Goal: Check status: Check status

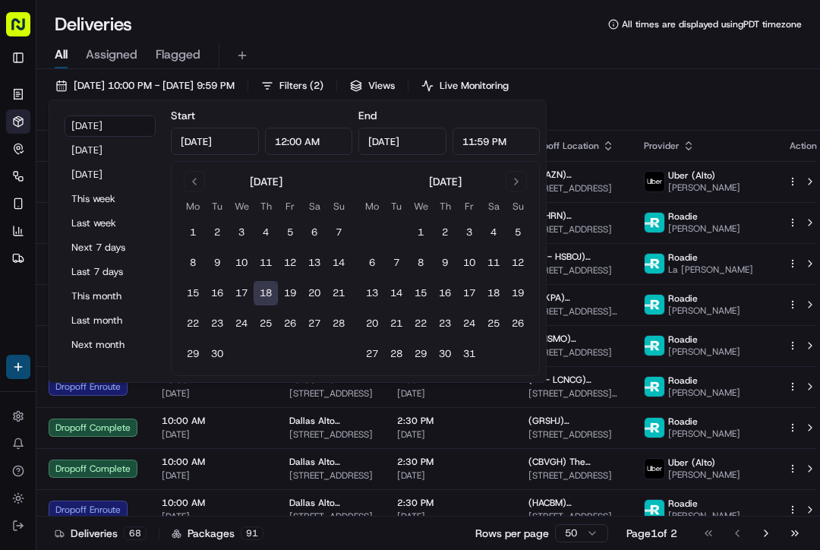
click at [118, 136] on button "[DATE]" at bounding box center [110, 125] width 91 height 21
click at [715, 54] on div "All Assigned Flagged" at bounding box center [428, 56] width 784 height 27
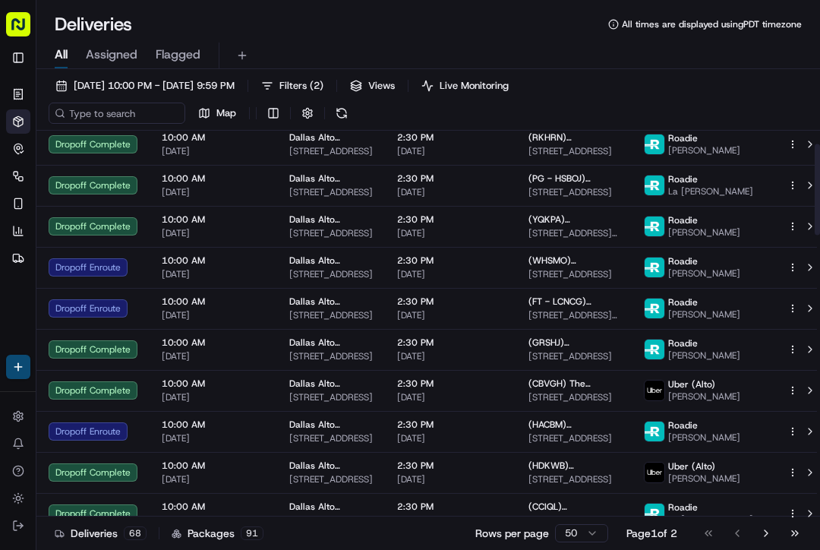
click at [226, 87] on span "[DATE] 10:00 PM - [DATE] 9:59 PM" at bounding box center [154, 86] width 161 height 14
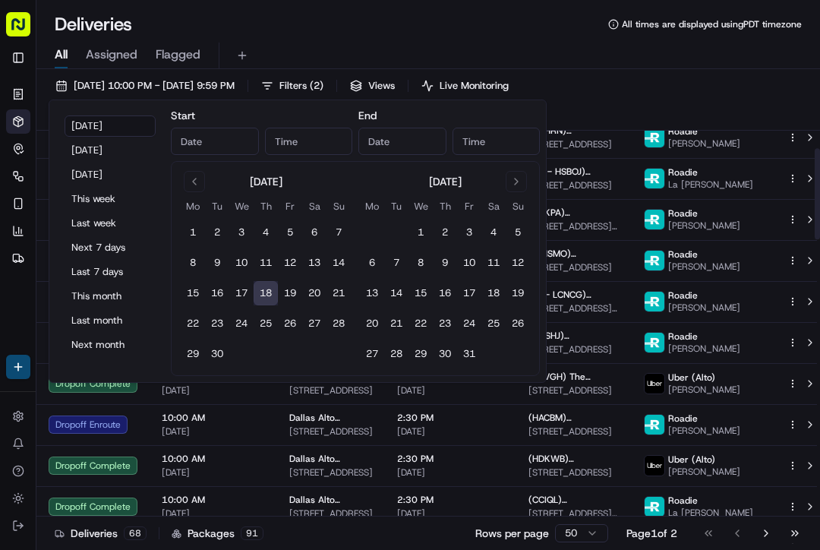
type input "[DATE]"
type input "12:00 AM"
type input "[DATE]"
type input "11:59 PM"
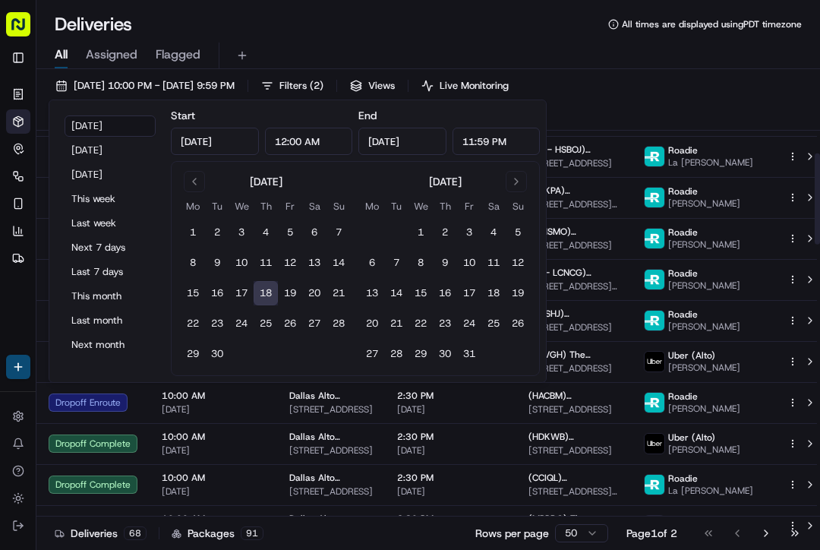
scroll to position [108, 0]
click at [134, 124] on button "[DATE]" at bounding box center [110, 125] width 91 height 21
click at [298, 144] on input "12:00 AM" at bounding box center [309, 141] width 88 height 27
click at [337, 142] on input "4:00 AM" at bounding box center [309, 141] width 88 height 27
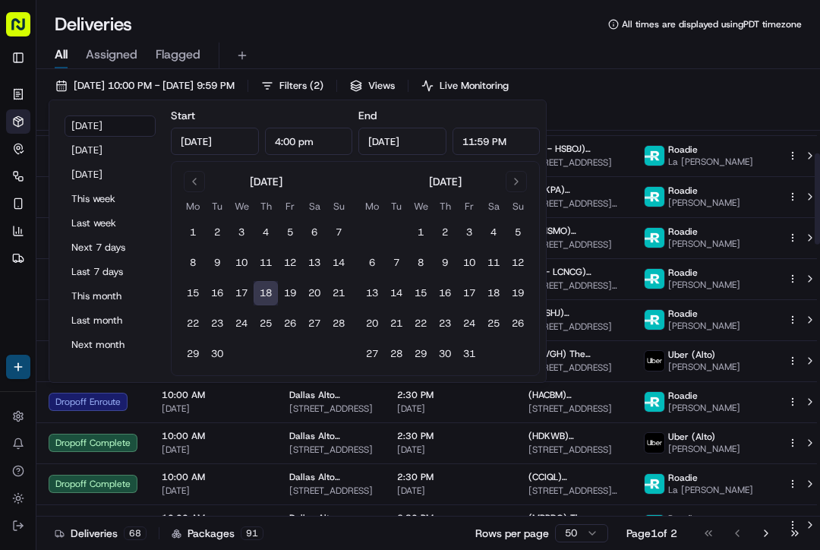
click at [682, 121] on div "[DATE] 10:00 PM - [DATE] 9:59 PM Filters ( 2 ) Views Live Monitoring Map" at bounding box center [428, 102] width 784 height 55
type input "4:00 PM"
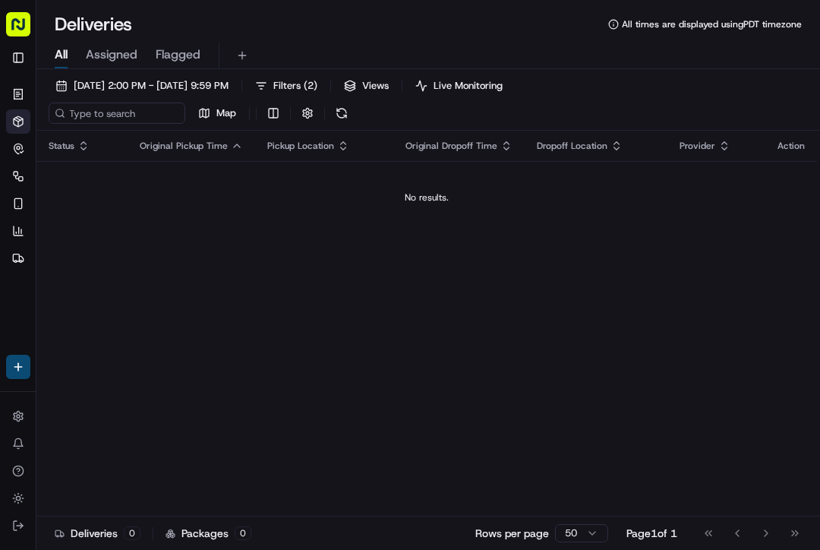
click at [173, 84] on span "[DATE] 2:00 PM - [DATE] 9:59 PM" at bounding box center [151, 86] width 155 height 14
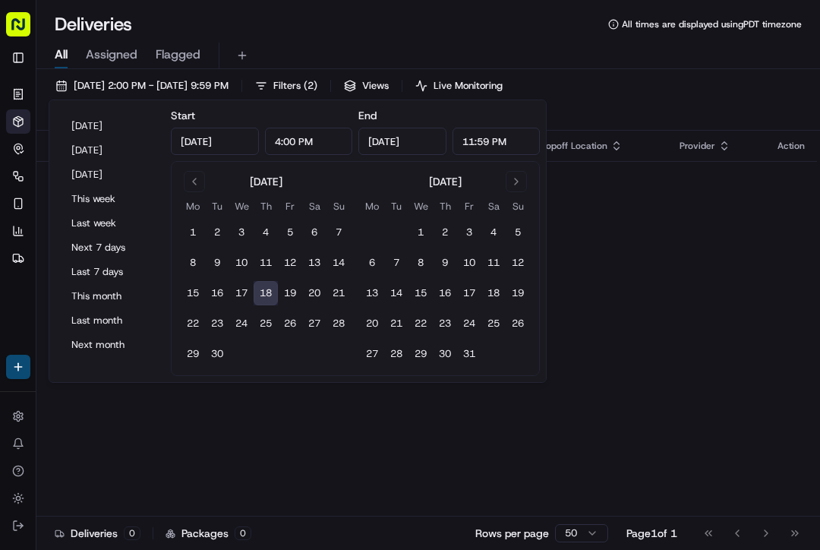
click at [733, 78] on div "[DATE] 2:00 PM - [DATE] 9:59 PM Filters ( 2 ) Views Live Monitoring Map" at bounding box center [428, 102] width 784 height 55
